Goal: Task Accomplishment & Management: Use online tool/utility

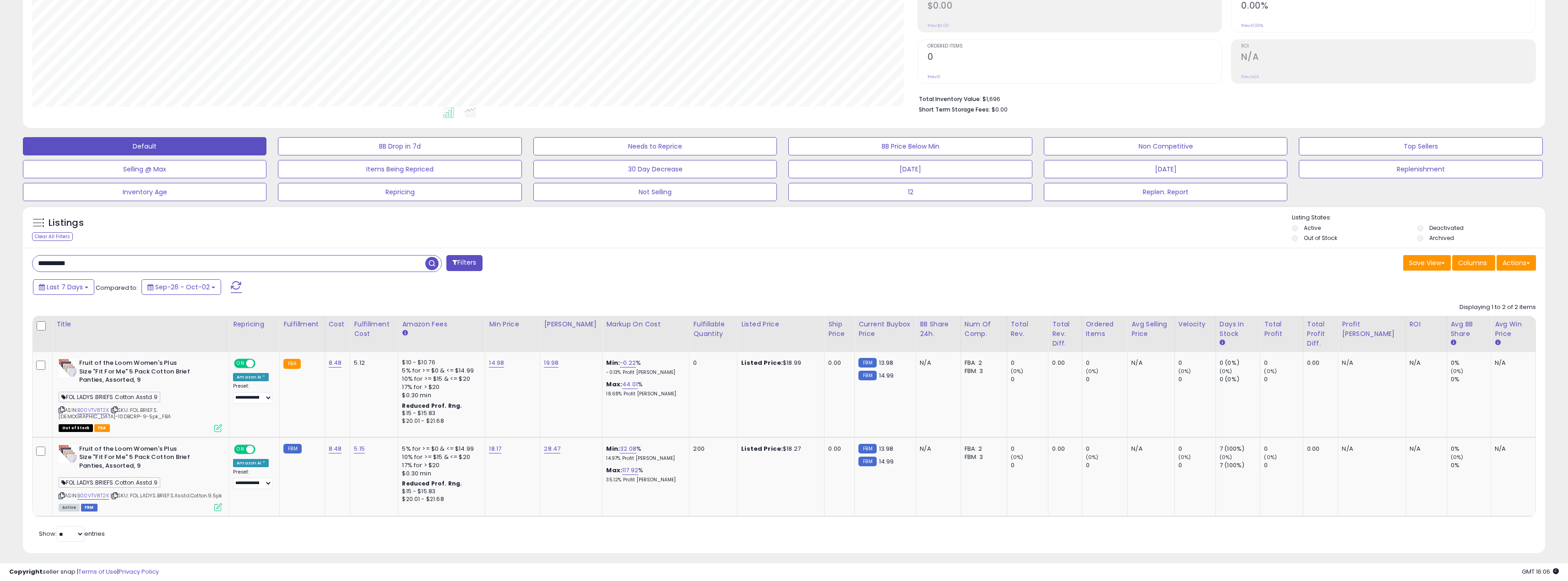
scroll to position [188, 885]
click at [73, 267] on input "**********" at bounding box center [229, 263] width 392 height 16
paste input "text"
type input "**********"
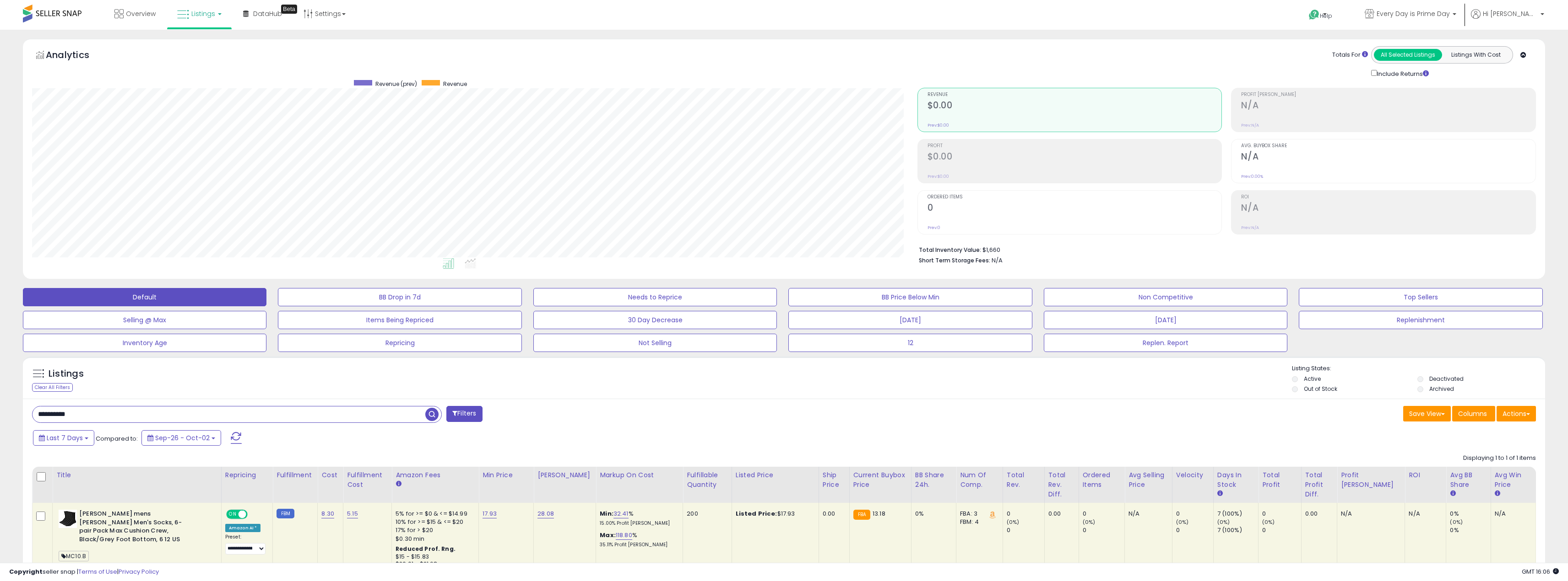
click at [736, 440] on div "Last 7 Days Compared to: Sep-26 - Oct-02" at bounding box center [594, 439] width 1128 height 21
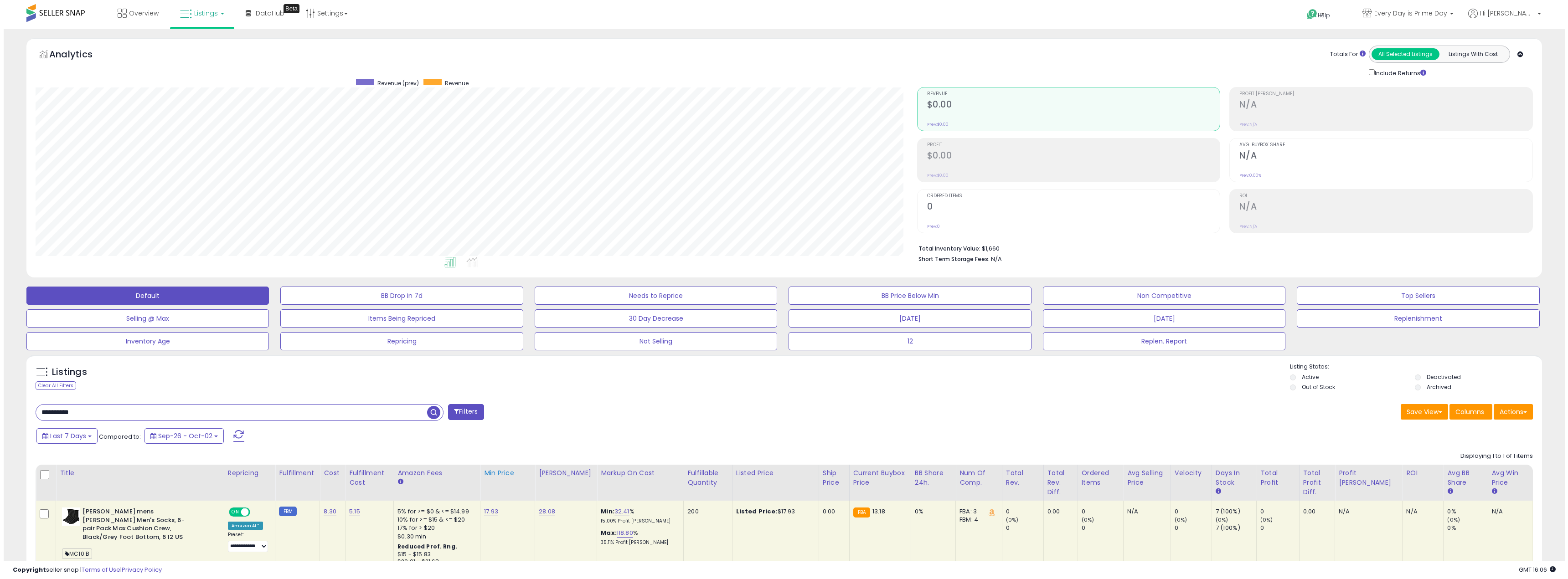
scroll to position [0, 0]
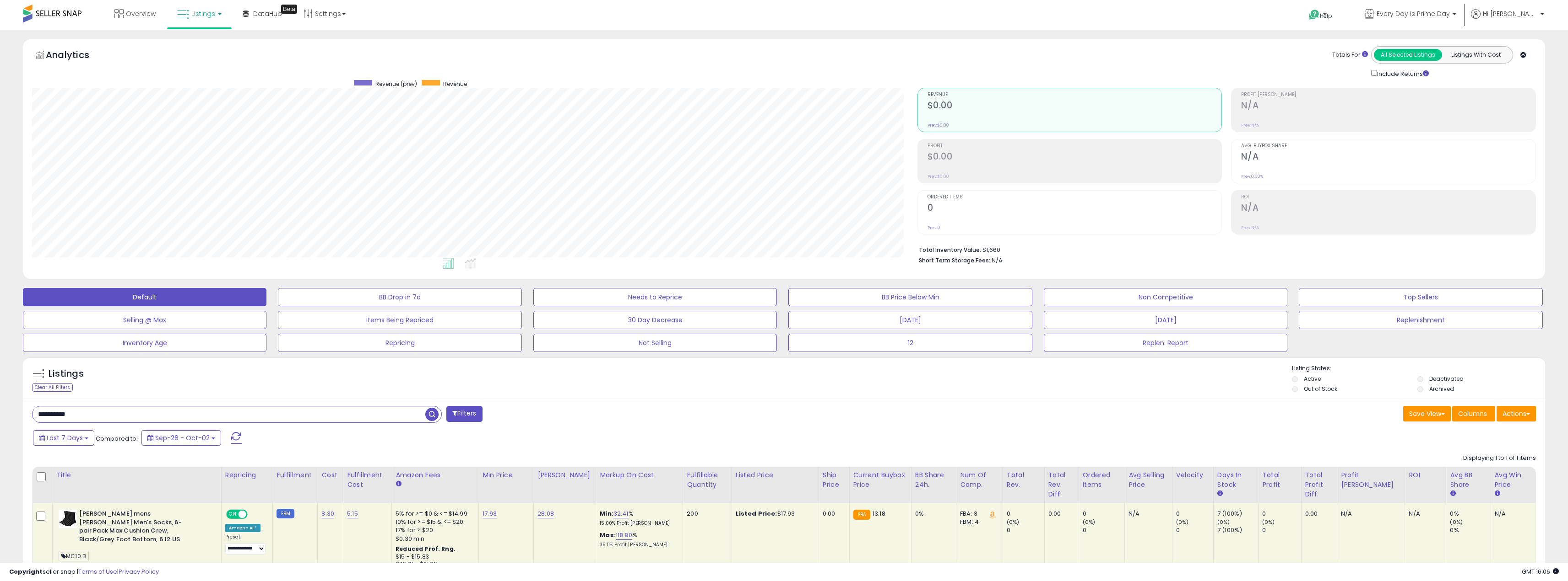
click at [435, 416] on span "button" at bounding box center [432, 415] width 13 height 13
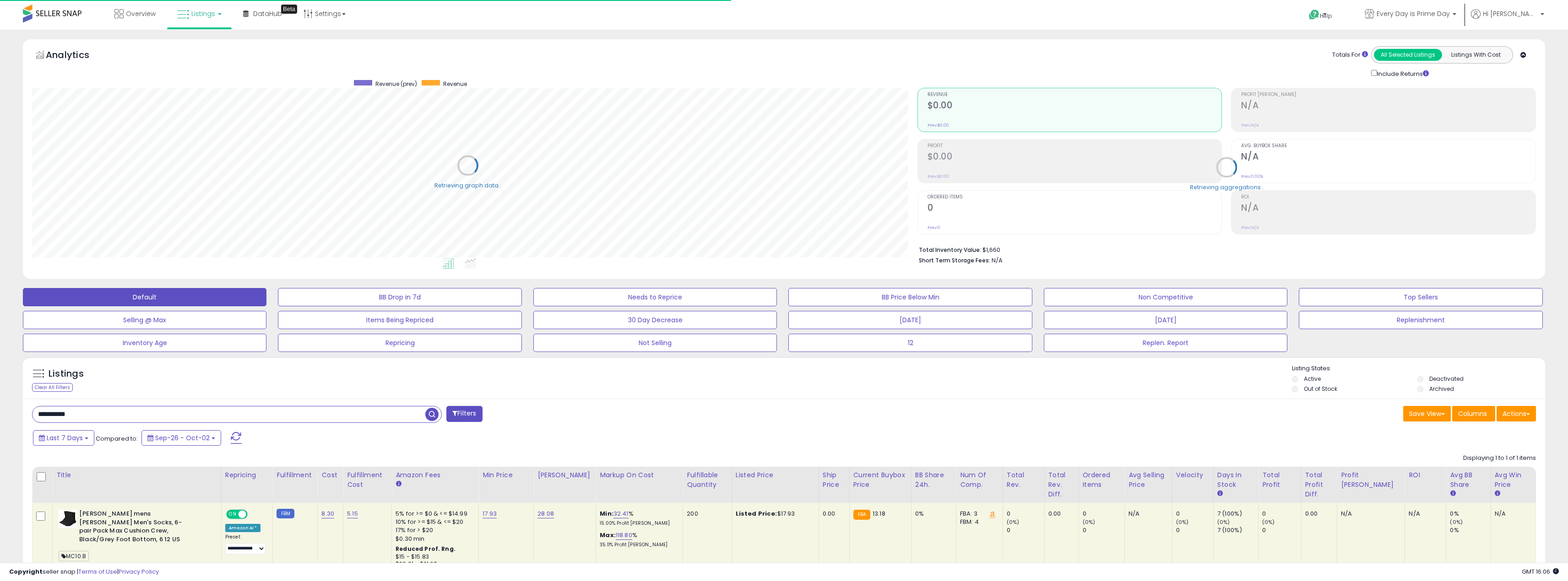
scroll to position [457273, 456811]
click at [93, 410] on input "**********" at bounding box center [229, 415] width 392 height 16
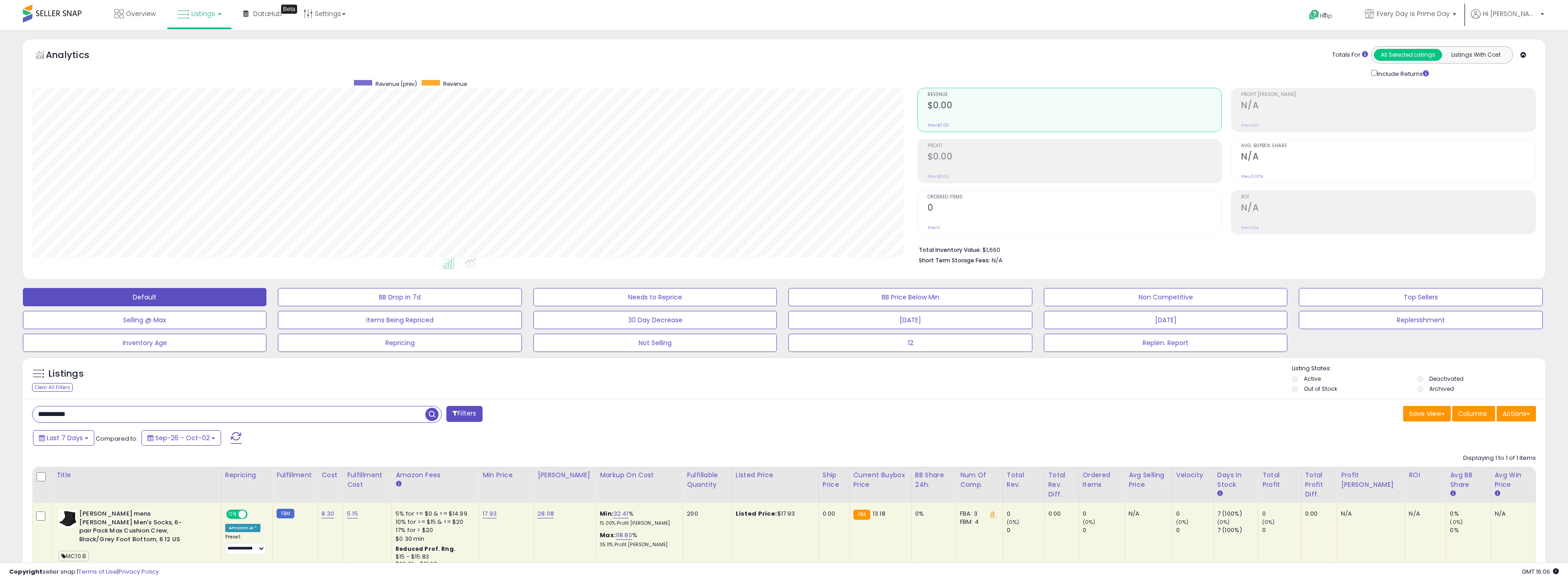
scroll to position [188, 885]
click at [308, 448] on div "Last 7 Days Compared to: Sep-26 - Oct-02" at bounding box center [594, 439] width 1128 height 21
click at [430, 416] on span "button" at bounding box center [432, 415] width 13 height 13
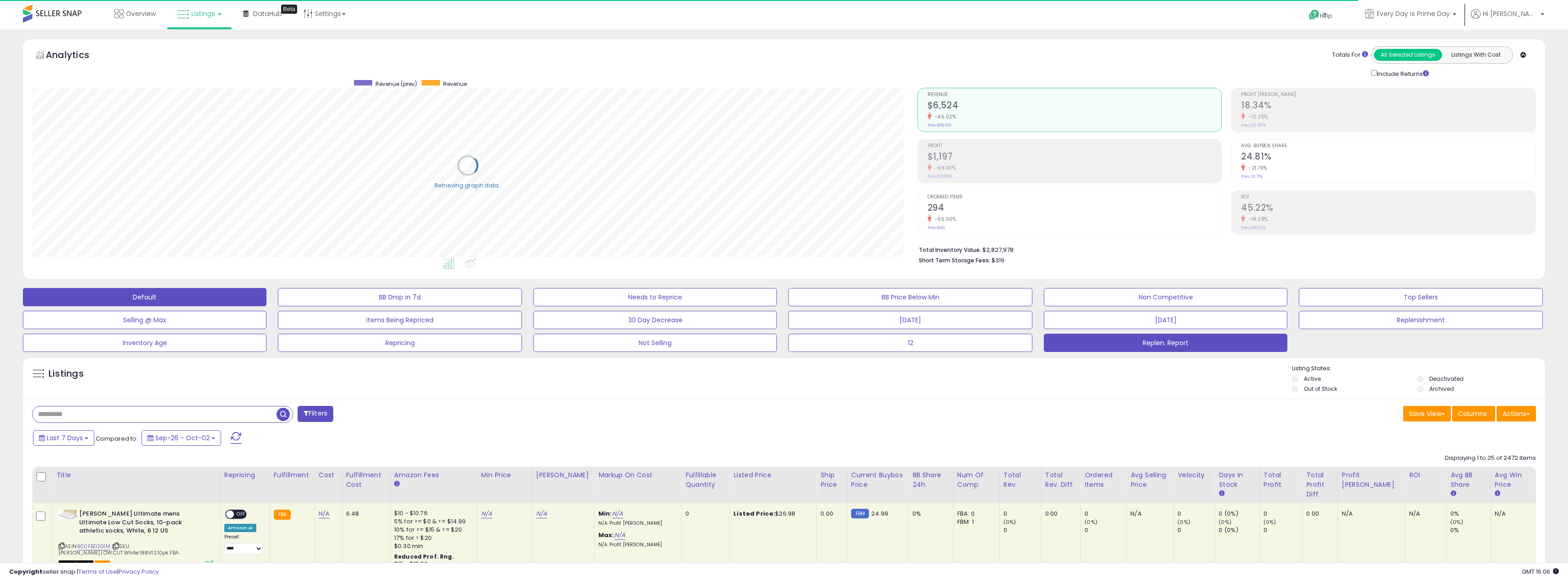
click at [1148, 345] on button "Replen. Report" at bounding box center [1164, 342] width 244 height 18
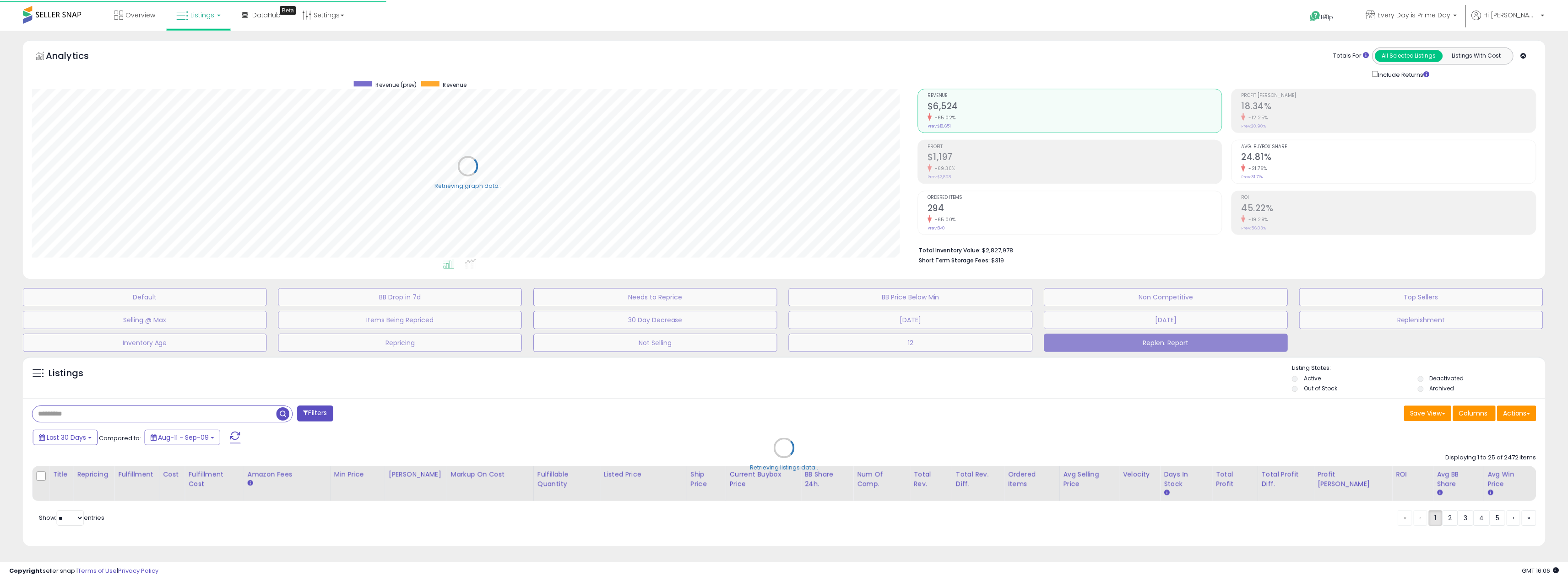
scroll to position [188, 889]
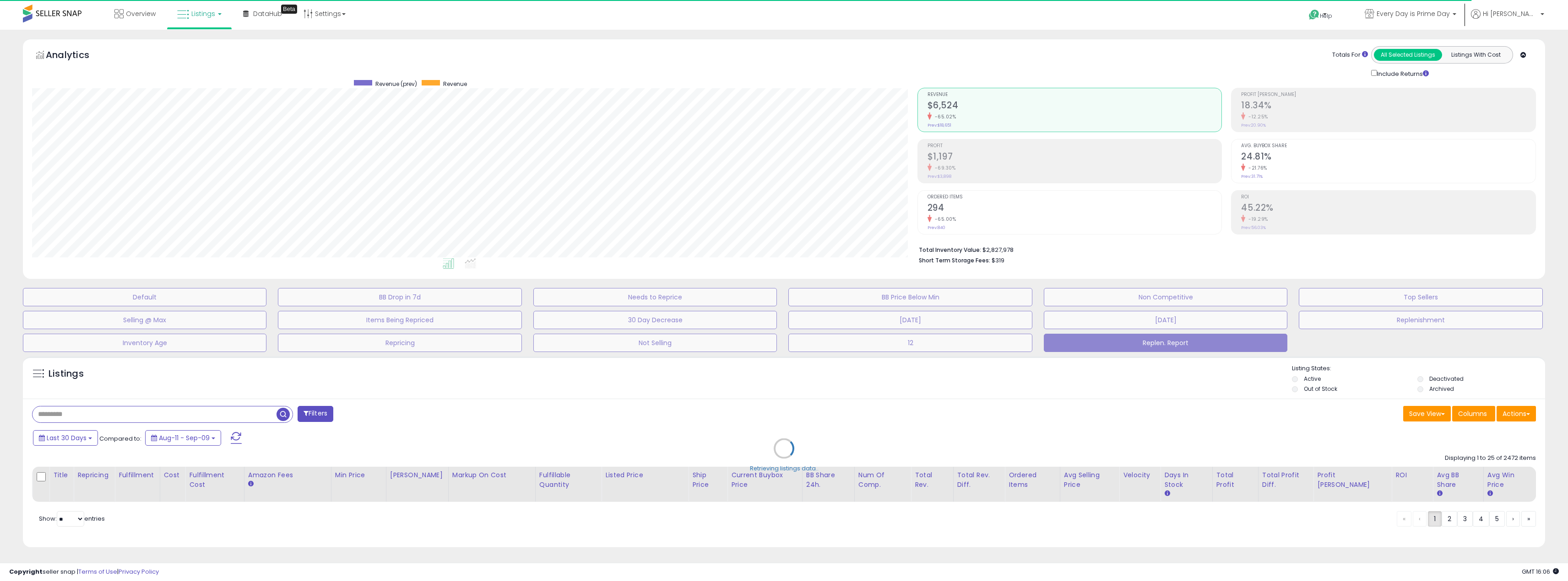
select select "**"
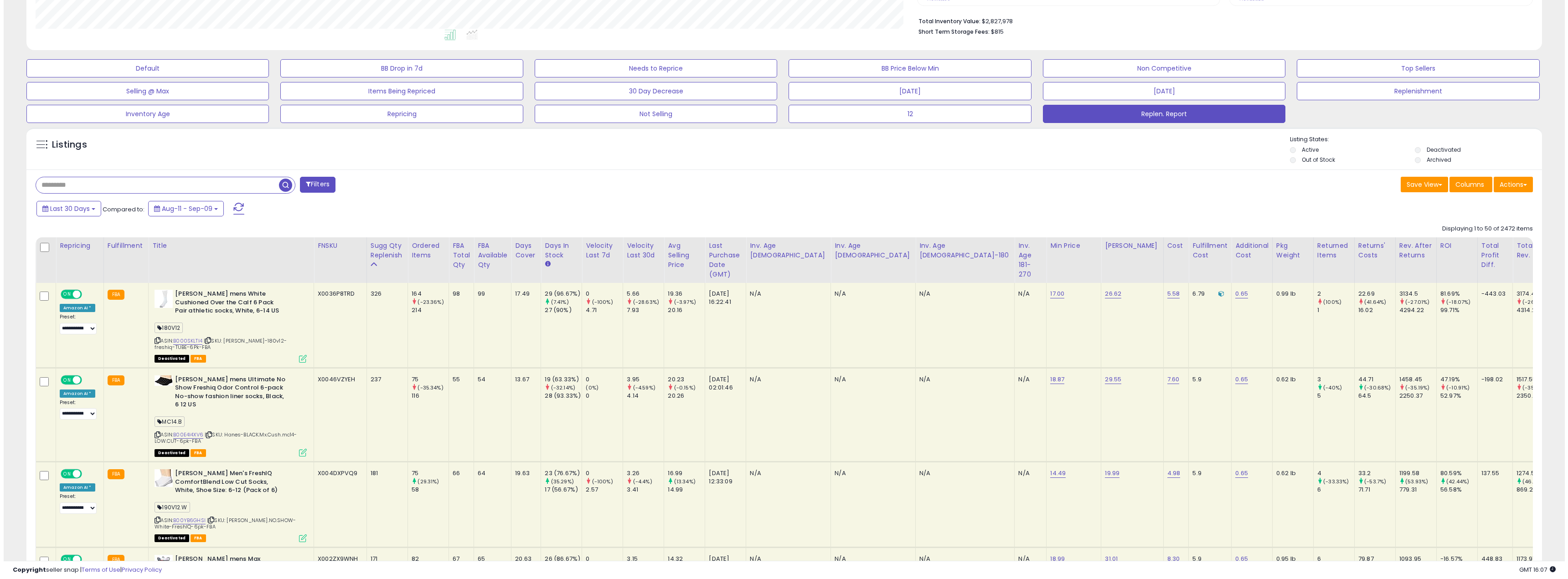
scroll to position [187, 881]
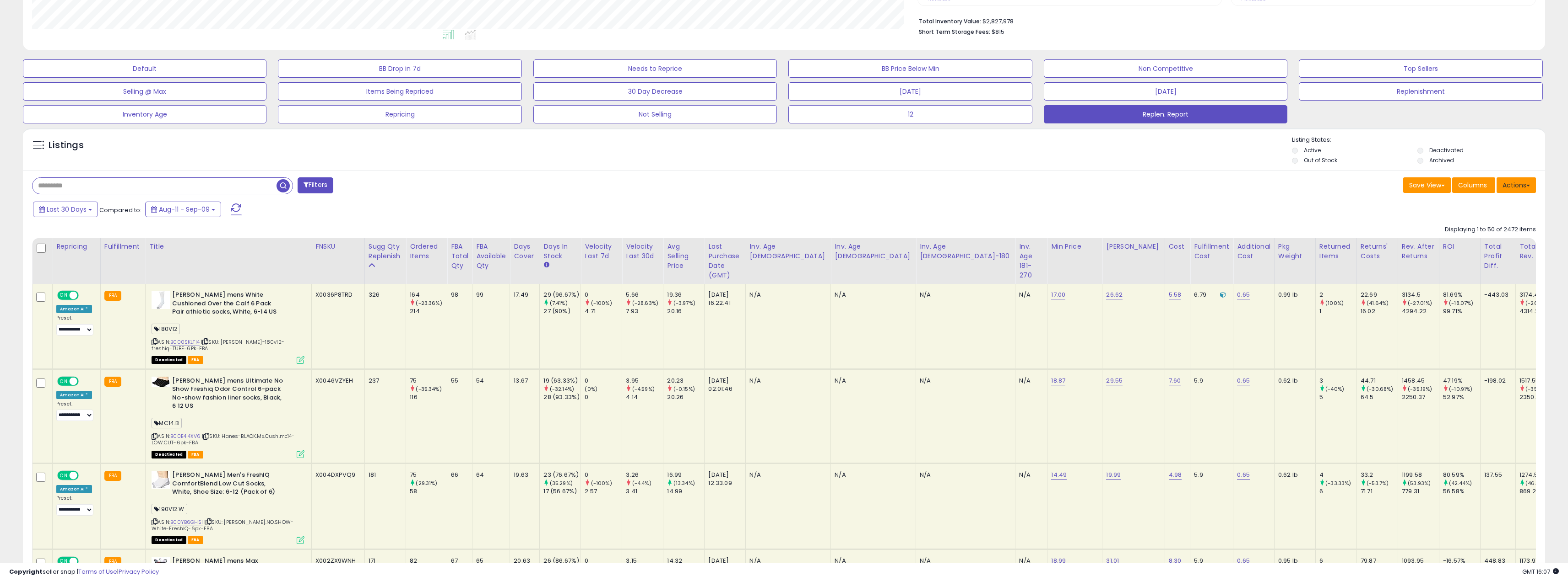
click at [1513, 185] on button "Actions" at bounding box center [1516, 185] width 40 height 16
click at [1487, 243] on link "Export Visible Columns" at bounding box center [1479, 243] width 101 height 14
click at [1523, 185] on button "Actions" at bounding box center [1516, 185] width 40 height 16
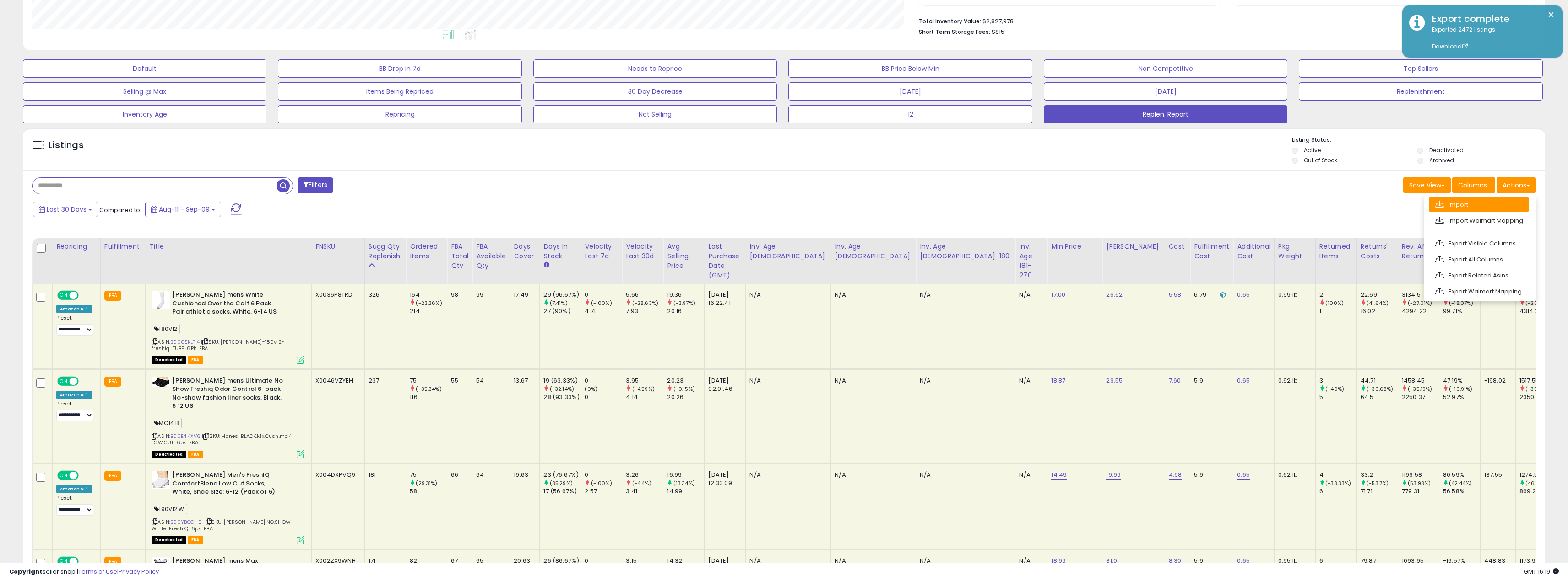
click at [1460, 202] on link "Import" at bounding box center [1479, 204] width 101 height 14
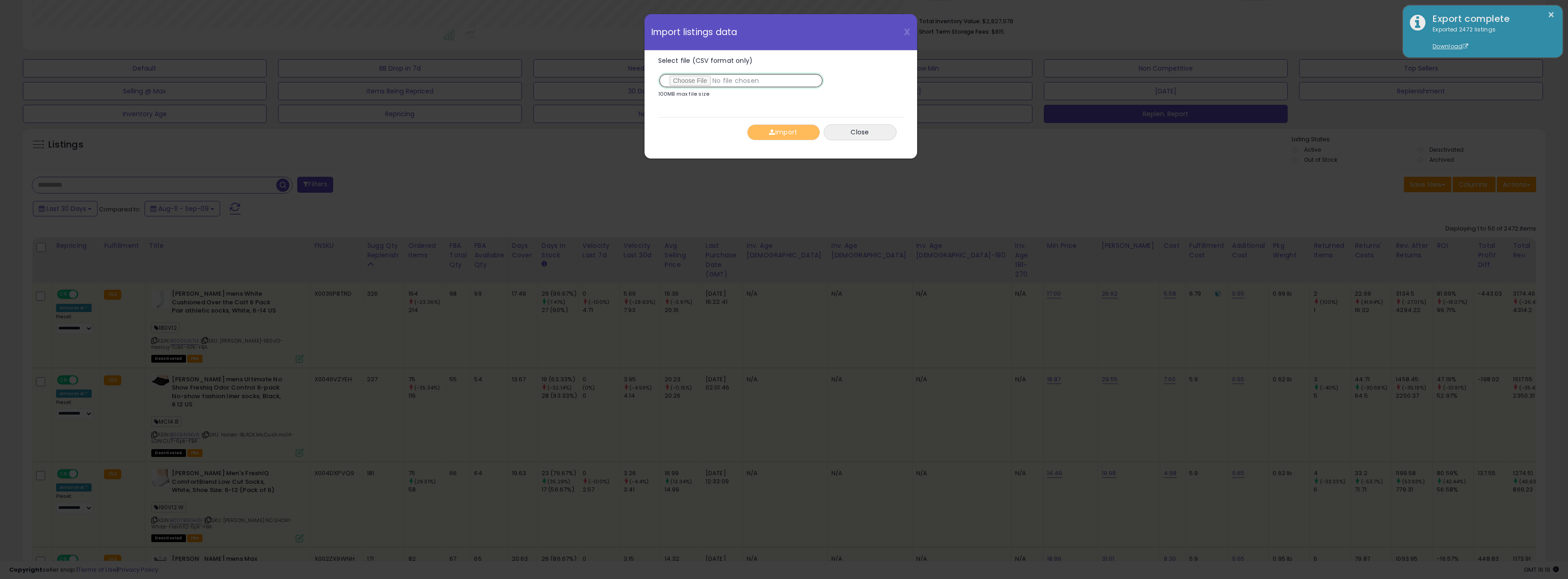
click at [703, 79] on input "Select file (CSV format only)" at bounding box center [741, 81] width 166 height 16
click at [778, 135] on button "Import" at bounding box center [784, 132] width 73 height 16
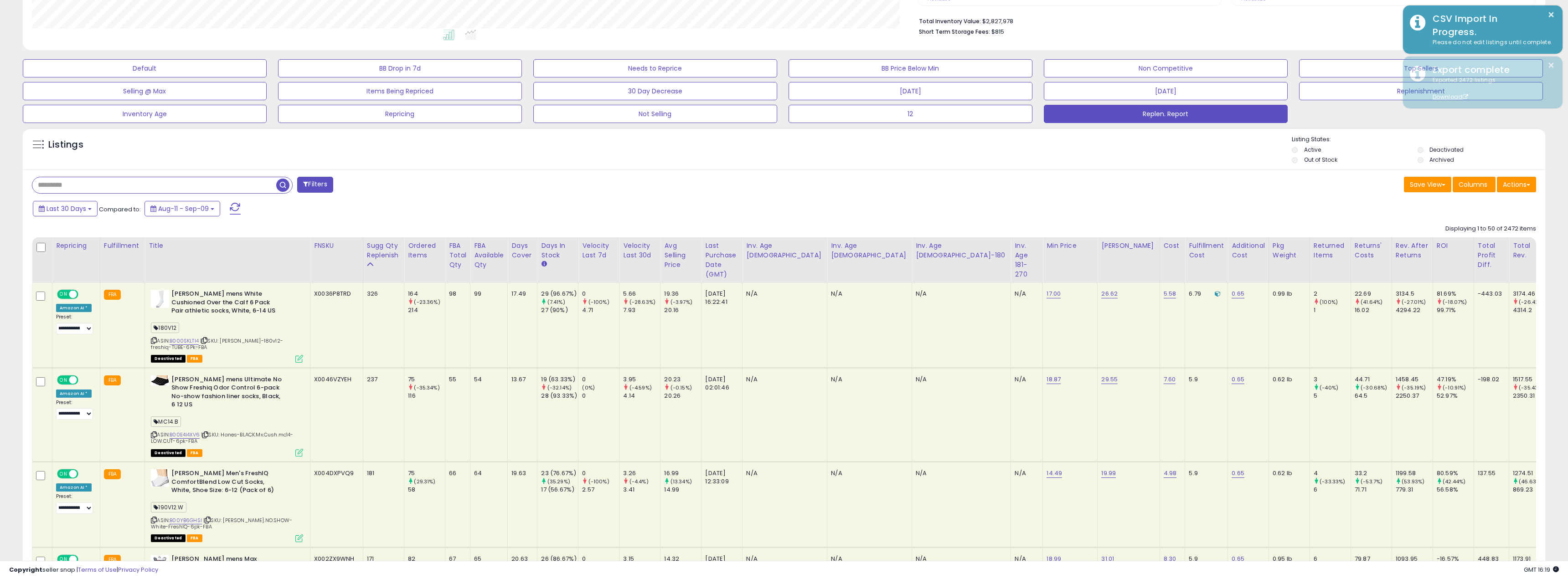
scroll to position [455699, 454901]
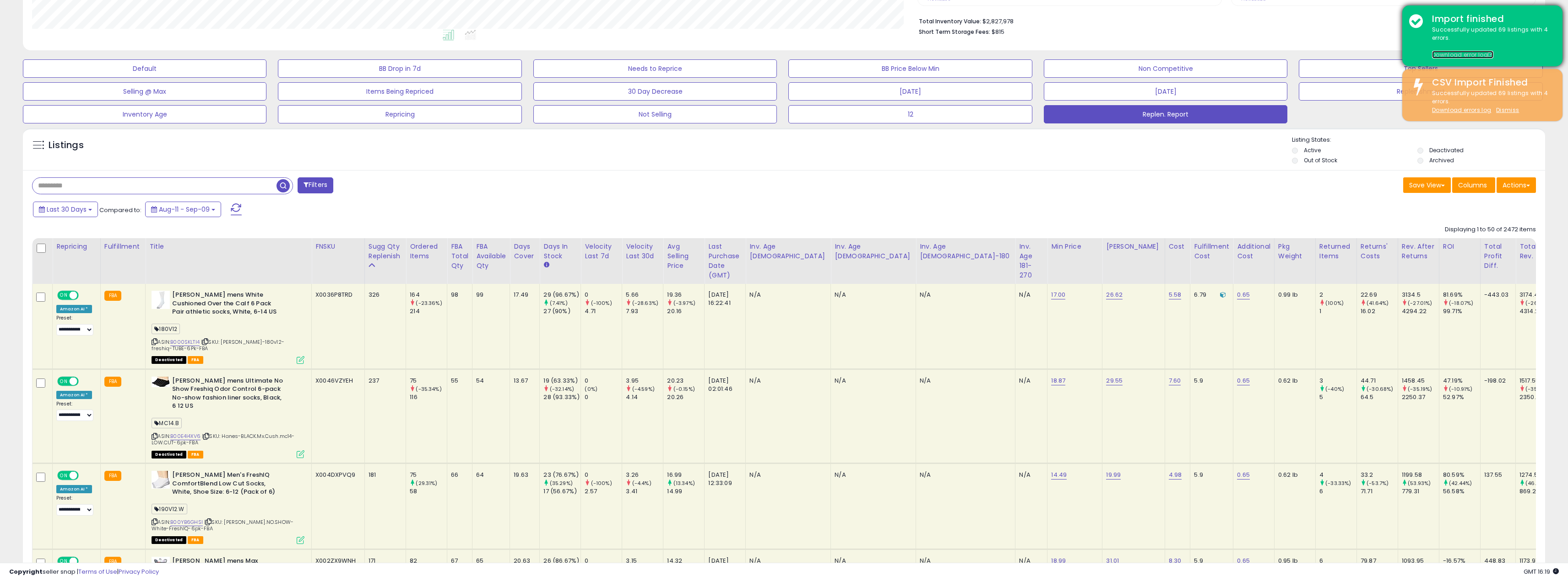
click at [1479, 51] on link "Download error log" at bounding box center [1462, 55] width 61 height 8
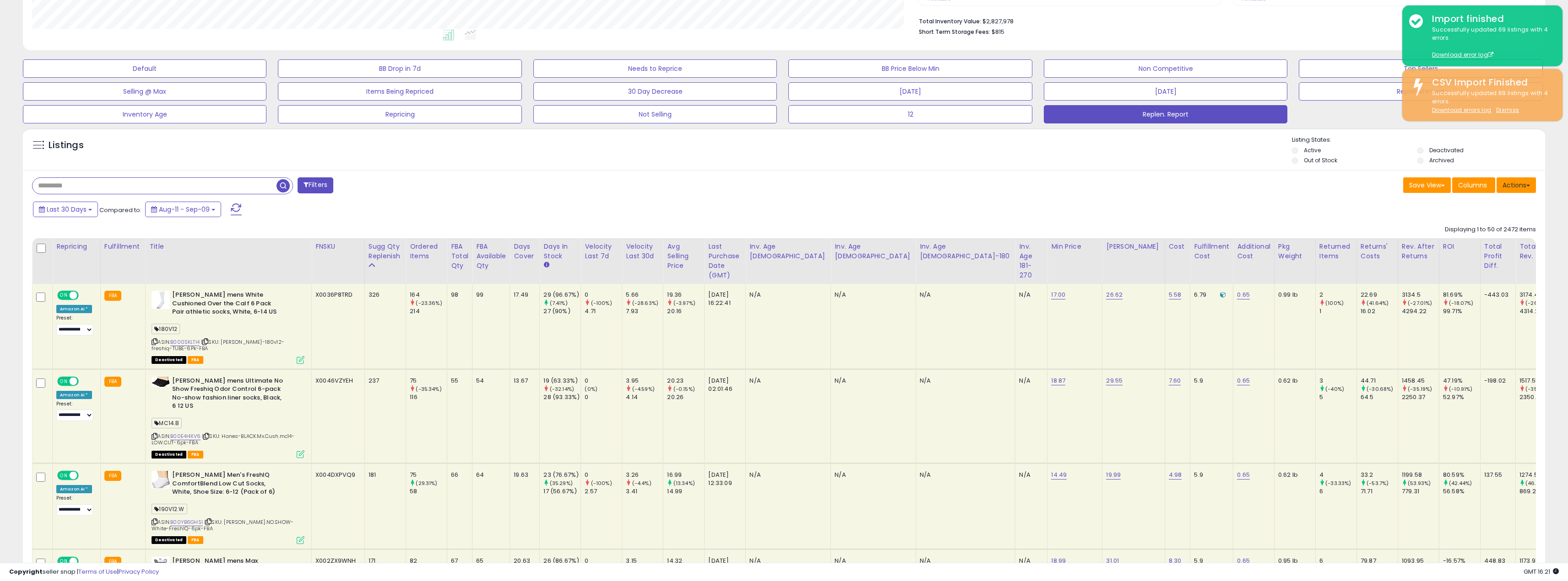
click at [1516, 188] on button "Actions" at bounding box center [1516, 185] width 40 height 16
click at [1463, 201] on link "Import" at bounding box center [1479, 204] width 101 height 14
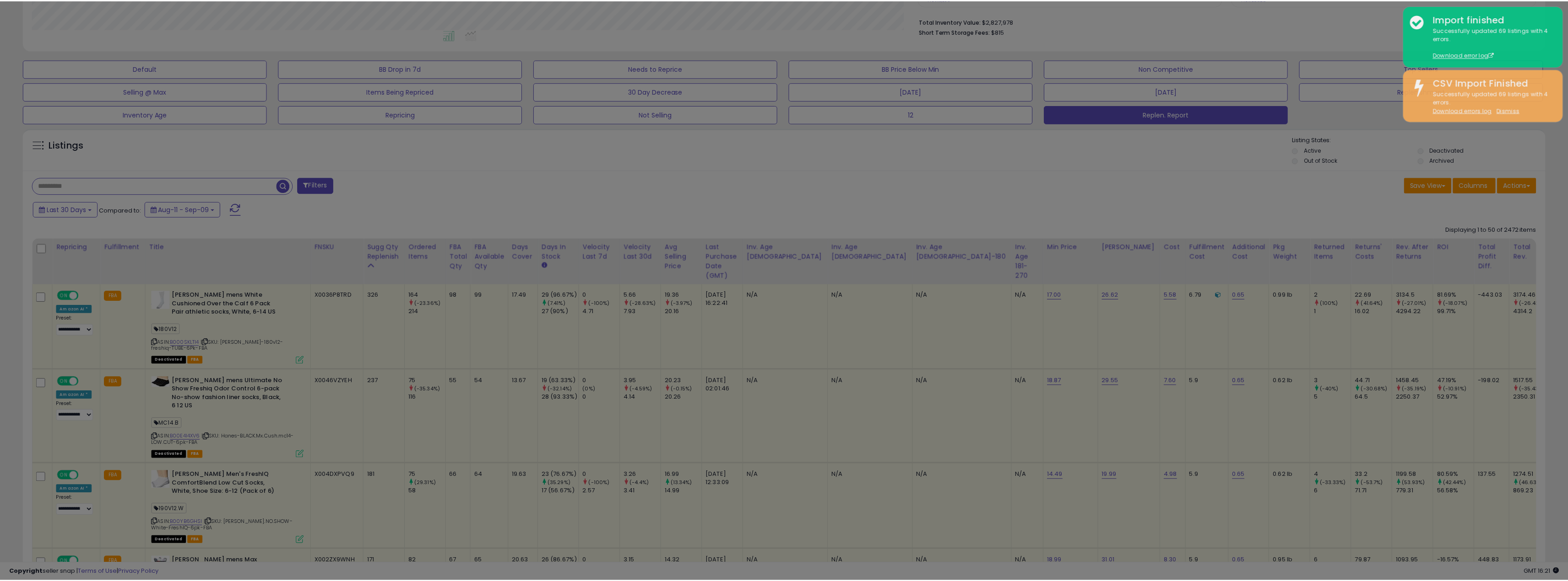
scroll to position [188, 889]
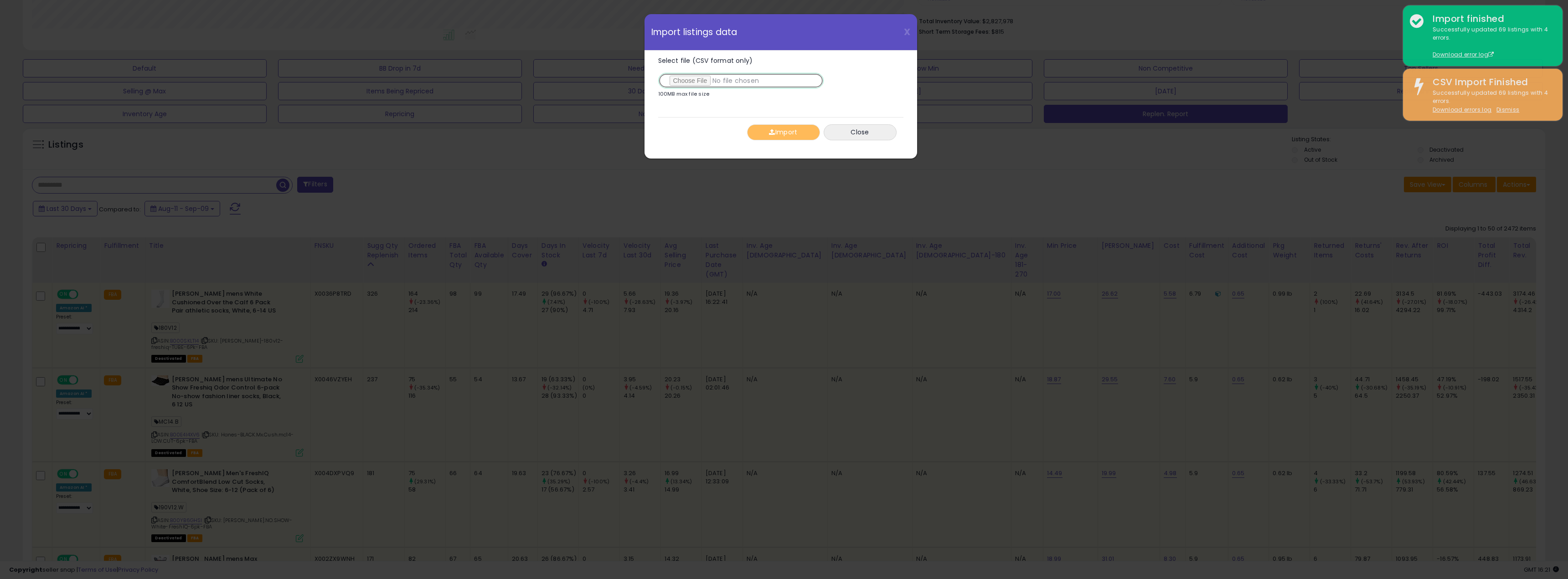
click at [702, 84] on input "Select file (CSV format only)" at bounding box center [741, 81] width 166 height 16
type input "**********"
click at [777, 129] on button "Import" at bounding box center [784, 132] width 73 height 16
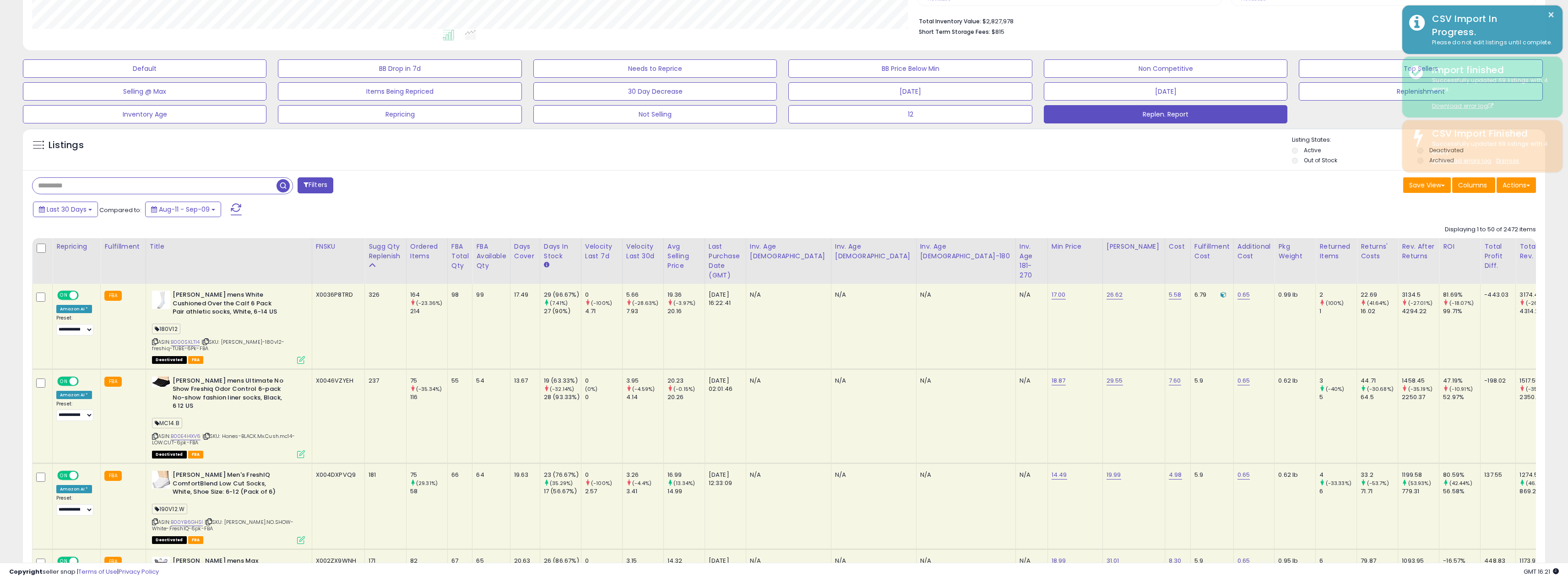
scroll to position [457273, 456811]
